Goal: Information Seeking & Learning: Learn about a topic

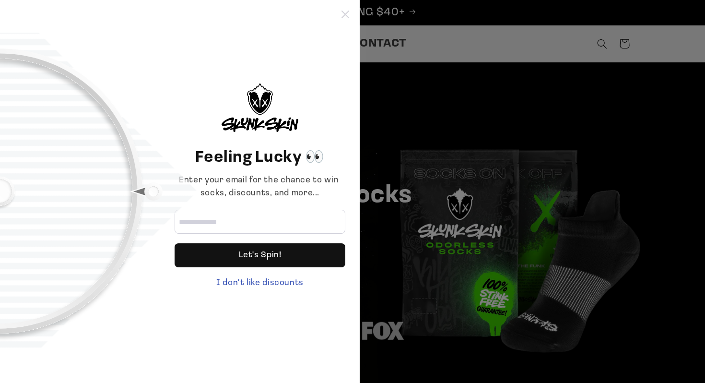
click at [346, 15] on icon at bounding box center [346, 15] width 8 height 8
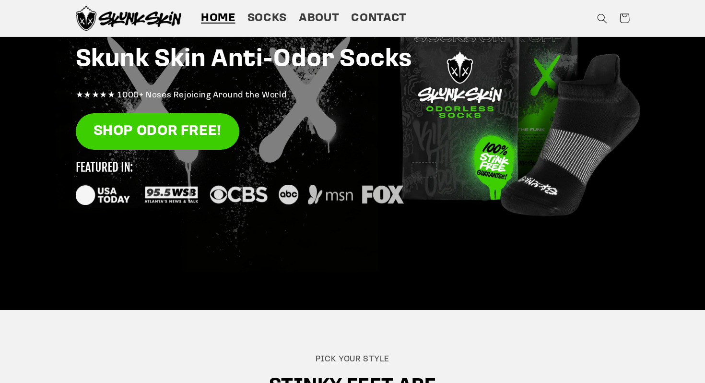
scroll to position [95, 0]
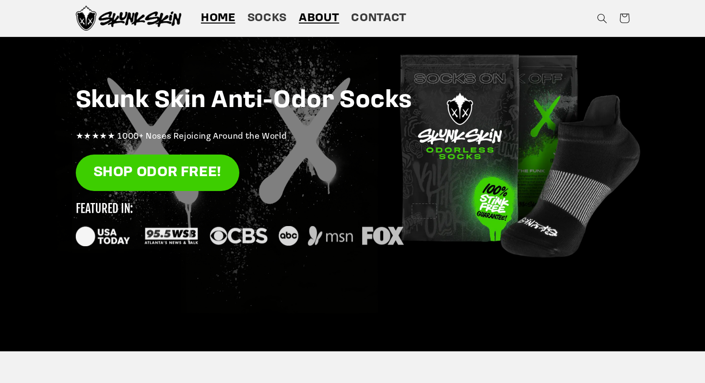
click at [333, 30] on link "About" at bounding box center [319, 18] width 52 height 27
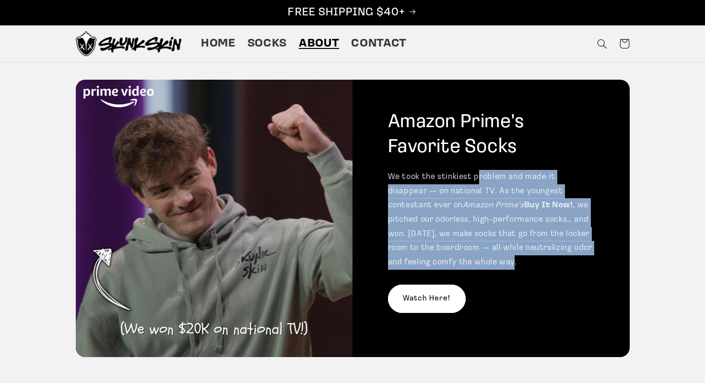
drag, startPoint x: 479, startPoint y: 174, endPoint x: 530, endPoint y: 260, distance: 99.4
click at [530, 260] on p "We took the stinkiest problem and made it disappear — on national TV. As the yo…" at bounding box center [491, 219] width 207 height 99
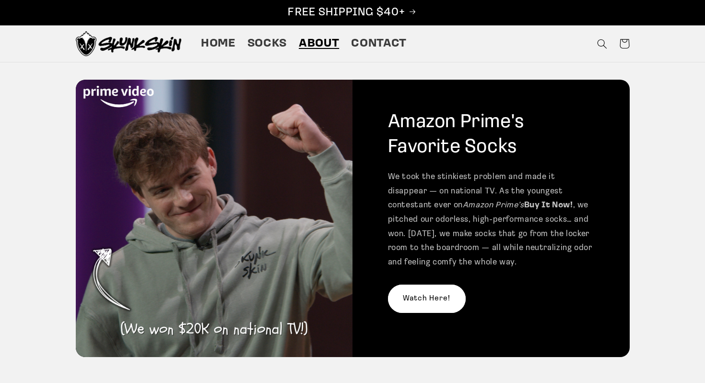
drag, startPoint x: 488, startPoint y: 163, endPoint x: 520, endPoint y: 238, distance: 81.5
click at [520, 238] on div "Amazon Prime's Favorite Socks We took the stinkiest problem and made it disappe…" at bounding box center [491, 218] width 277 height 277
click at [520, 238] on p "We took the stinkiest problem and made it disappear — on national TV. As the yo…" at bounding box center [491, 219] width 207 height 99
click at [517, 248] on p "We took the stinkiest problem and made it disappear — on national TV. As the yo…" at bounding box center [491, 219] width 207 height 99
drag, startPoint x: 515, startPoint y: 261, endPoint x: 461, endPoint y: 138, distance: 134.5
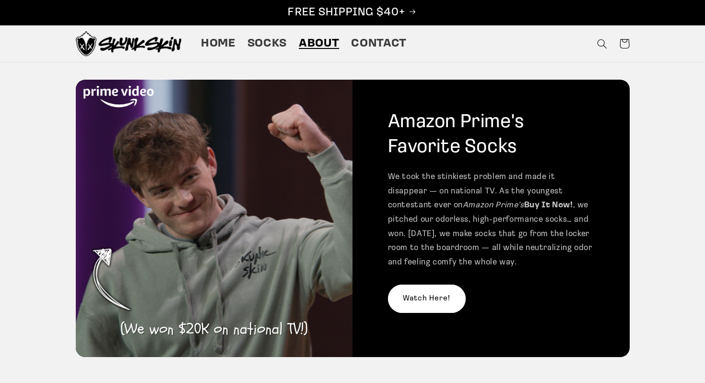
click at [461, 138] on div "Amazon Prime's Favorite Socks We took the stinkiest problem and made it disappe…" at bounding box center [491, 218] width 277 height 277
click at [461, 138] on h2 "Amazon Prime's Favorite Socks" at bounding box center [491, 135] width 207 height 50
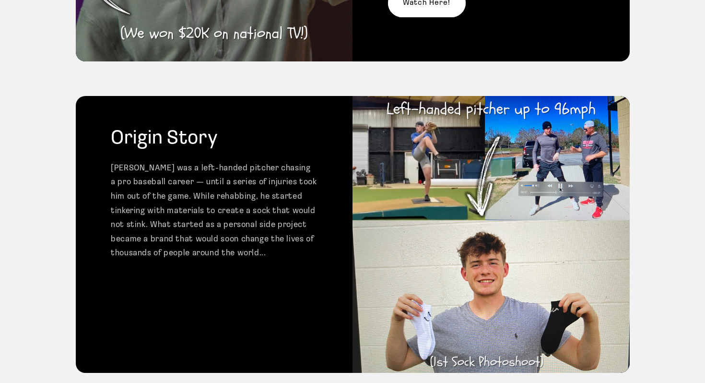
scroll to position [326, 0]
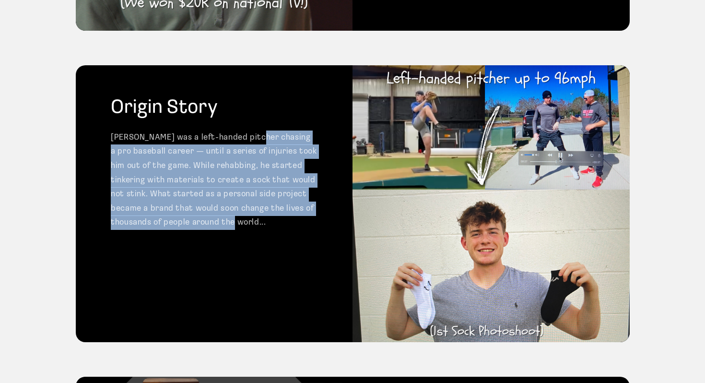
drag, startPoint x: 254, startPoint y: 133, endPoint x: 283, endPoint y: 224, distance: 95.0
click at [283, 224] on p "Matt was a left-handed pitcher chasing a pro baseball career — until a series o…" at bounding box center [214, 180] width 207 height 99
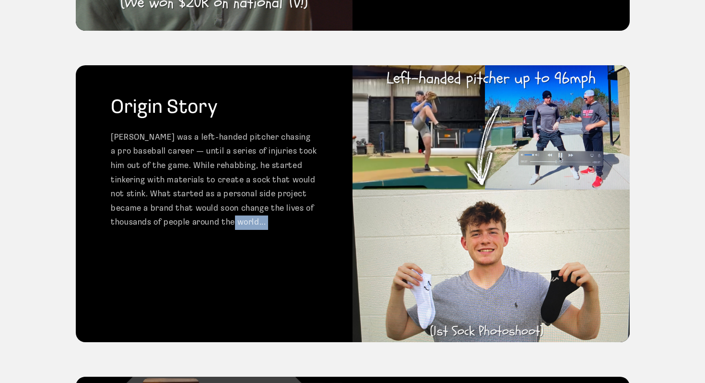
drag, startPoint x: 283, startPoint y: 224, endPoint x: 232, endPoint y: 127, distance: 109.3
click at [232, 127] on div "Origin Story Matt was a left-handed pitcher chasing a pro baseball career — unt…" at bounding box center [214, 203] width 277 height 277
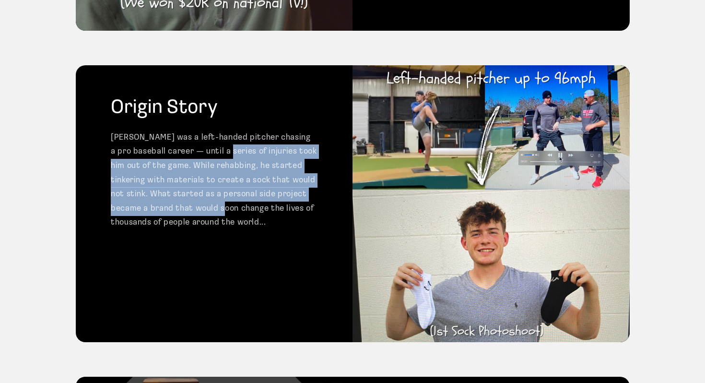
drag, startPoint x: 242, startPoint y: 152, endPoint x: 264, endPoint y: 215, distance: 67.1
click at [264, 215] on p "Matt was a left-handed pitcher chasing a pro baseball career — until a series o…" at bounding box center [214, 180] width 207 height 99
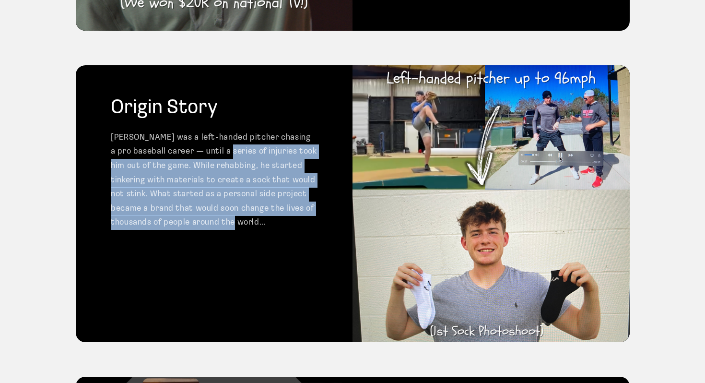
click at [264, 215] on p "Matt was a left-handed pitcher chasing a pro baseball career — until a series o…" at bounding box center [214, 180] width 207 height 99
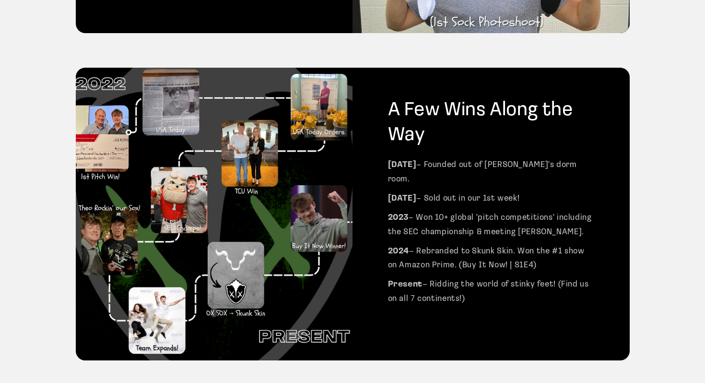
scroll to position [679, 0]
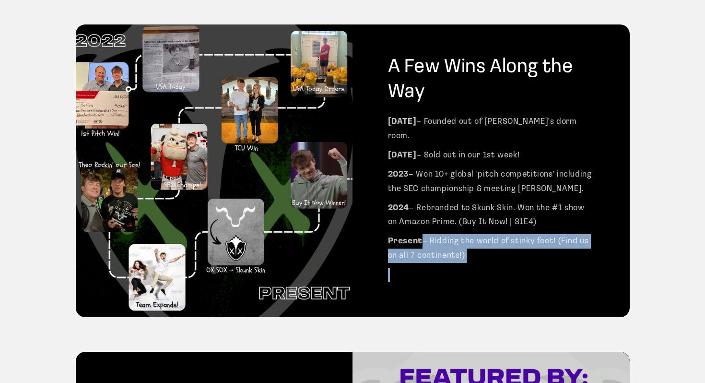
drag, startPoint x: 462, startPoint y: 107, endPoint x: 502, endPoint y: 246, distance: 144.4
click at [502, 246] on div "A Few Wins Along the Way Nov 2022 – Founded out of Matt's dorm room. Dec 2022 –…" at bounding box center [491, 170] width 277 height 293
click at [502, 246] on p "Present – Ridding the world of stinky feet! (Find us on all 7 continents!)" at bounding box center [491, 248] width 207 height 28
